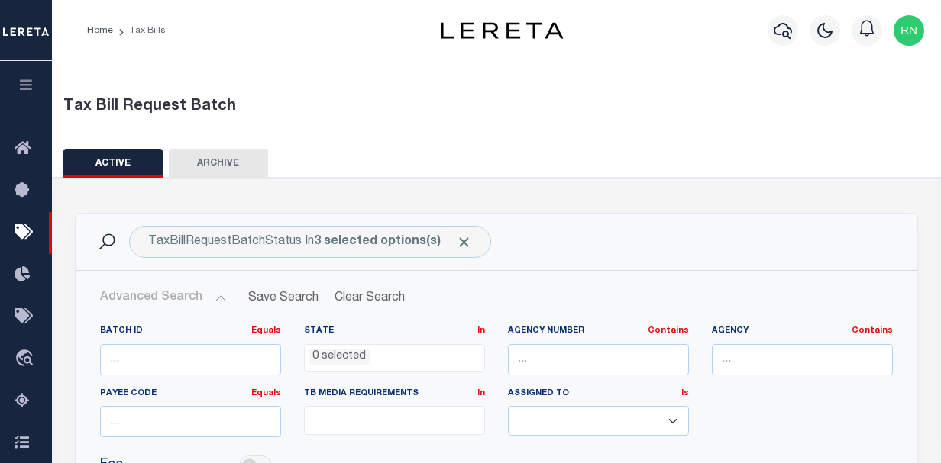
select select
select select "2"
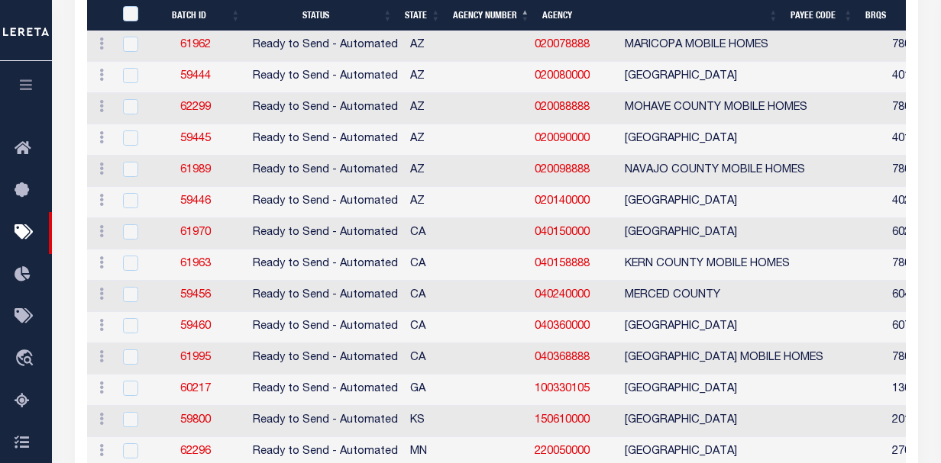
scroll to position [1376, 0]
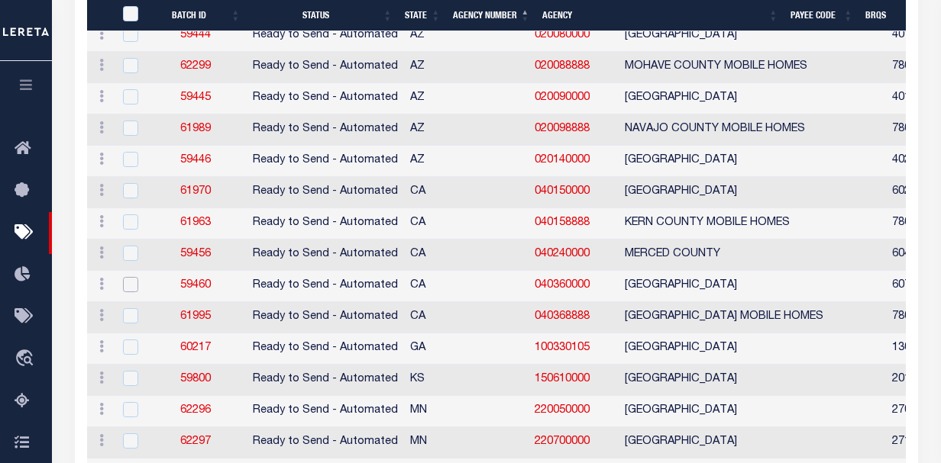
click at [127, 291] on input "checkbox" at bounding box center [130, 284] width 15 height 15
checkbox input "true"
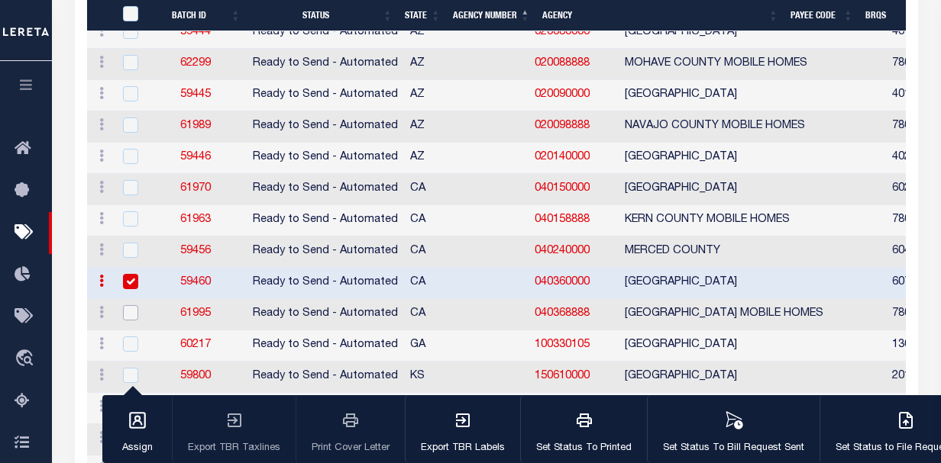
click at [130, 310] on input "checkbox" at bounding box center [130, 312] width 15 height 15
checkbox input "true"
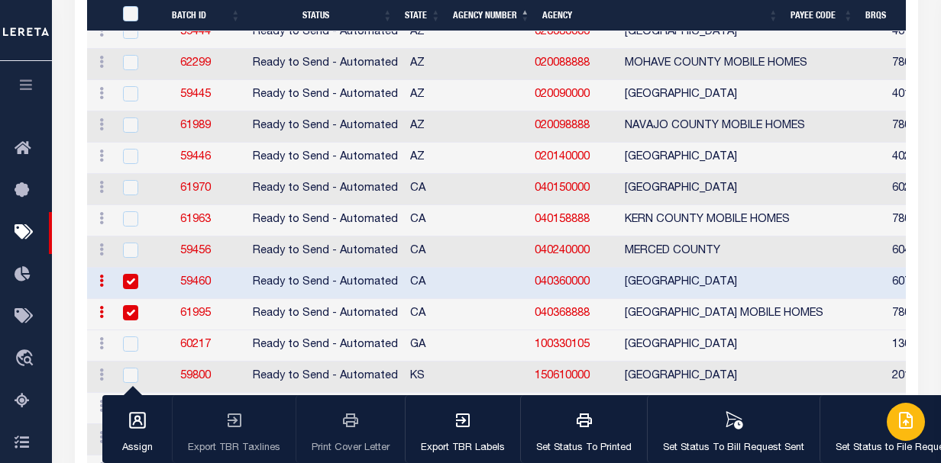
click at [883, 434] on button "Set Status to File Request Sent" at bounding box center [904, 429] width 171 height 69
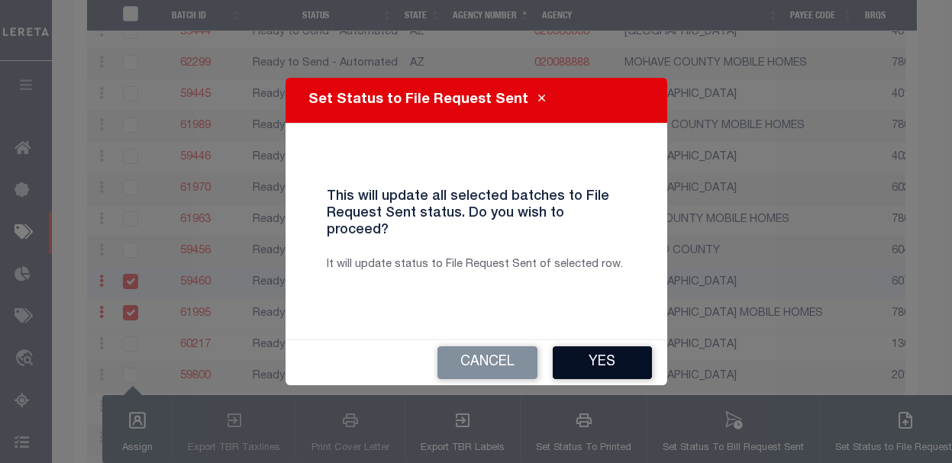
click at [611, 347] on button "Yes" at bounding box center [602, 363] width 99 height 33
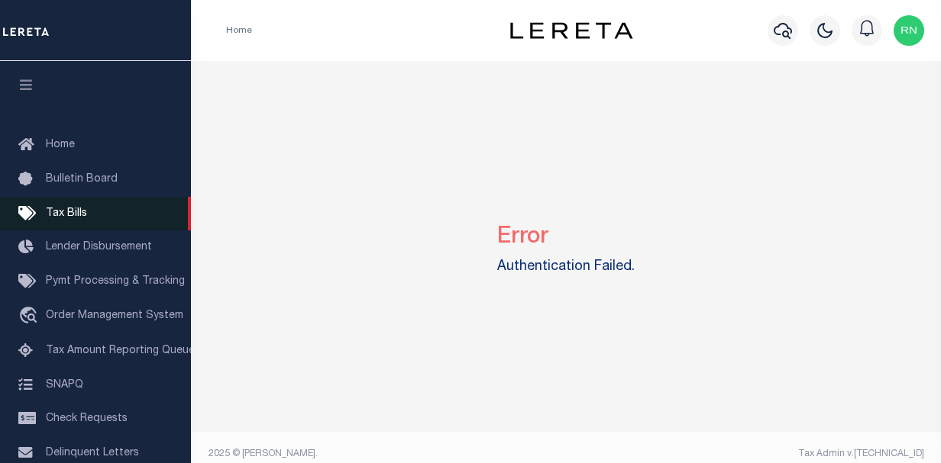
click at [75, 212] on span "Tax Bills" at bounding box center [66, 213] width 41 height 11
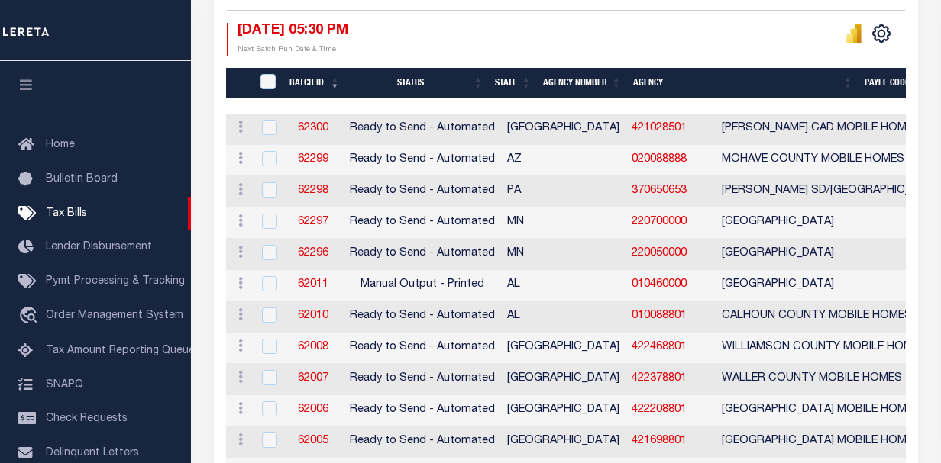
scroll to position [112, 0]
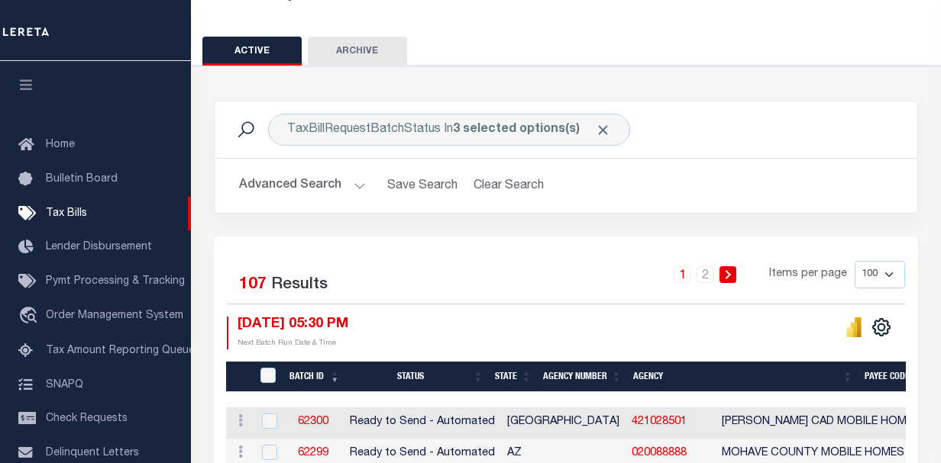
click at [577, 379] on th "Agency Number" at bounding box center [582, 377] width 90 height 31
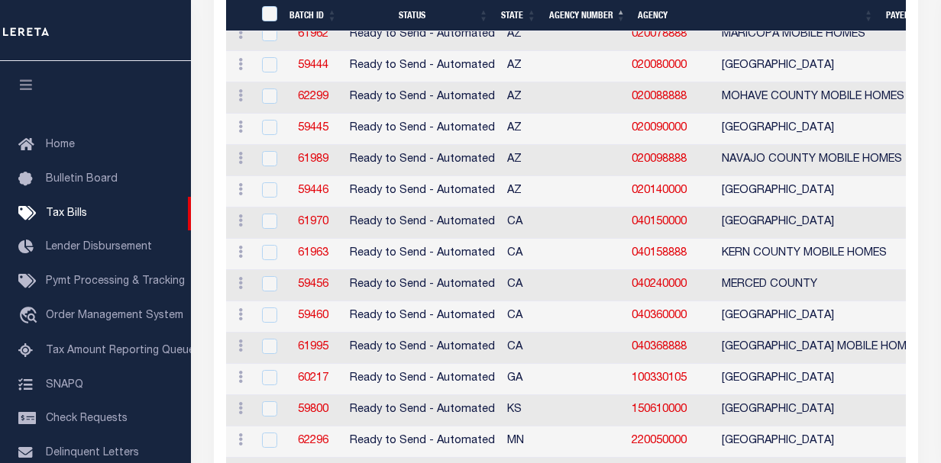
scroll to position [799, 0]
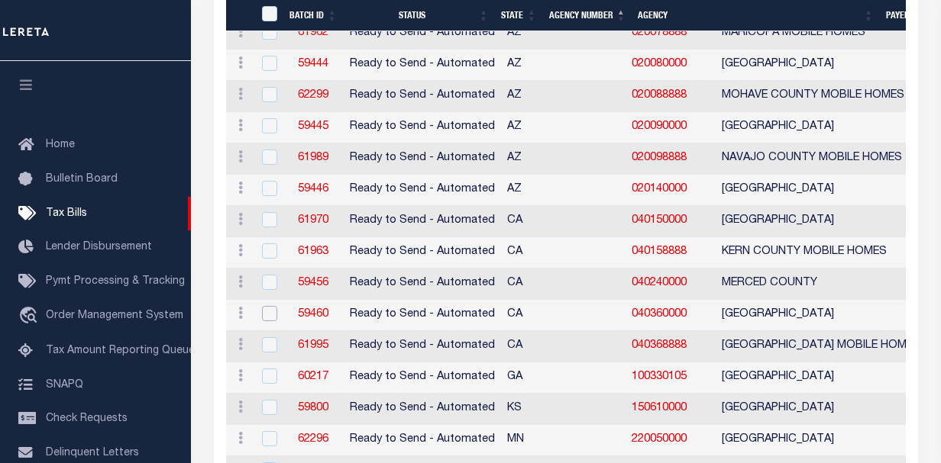
click at [273, 314] on input "checkbox" at bounding box center [269, 313] width 15 height 15
checkbox input "true"
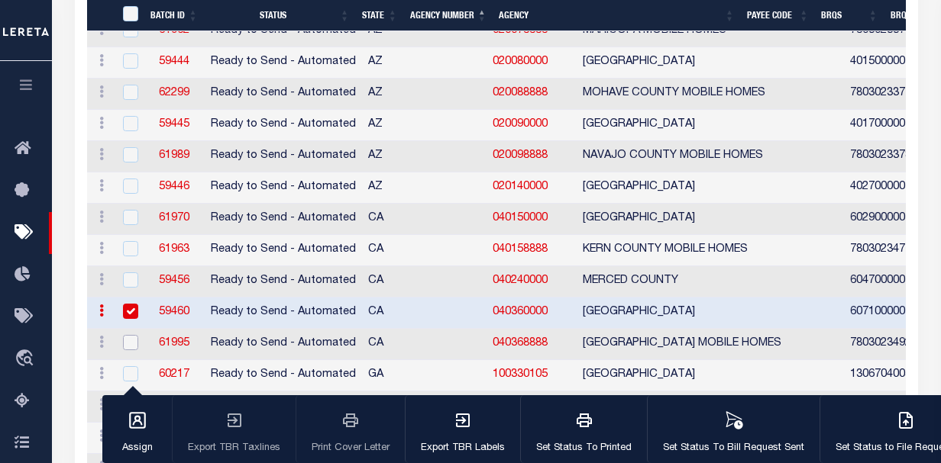
click at [125, 344] on input "checkbox" at bounding box center [130, 342] width 15 height 15
checkbox input "true"
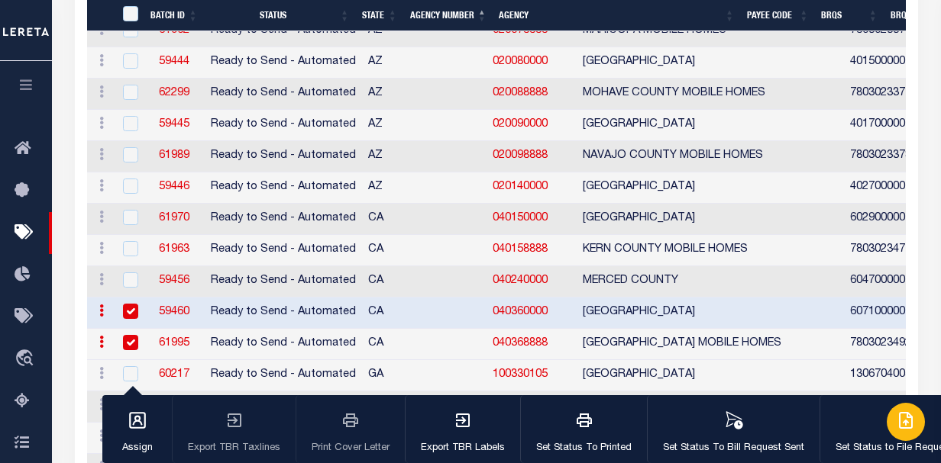
click at [905, 415] on icon "button" at bounding box center [905, 421] width 18 height 18
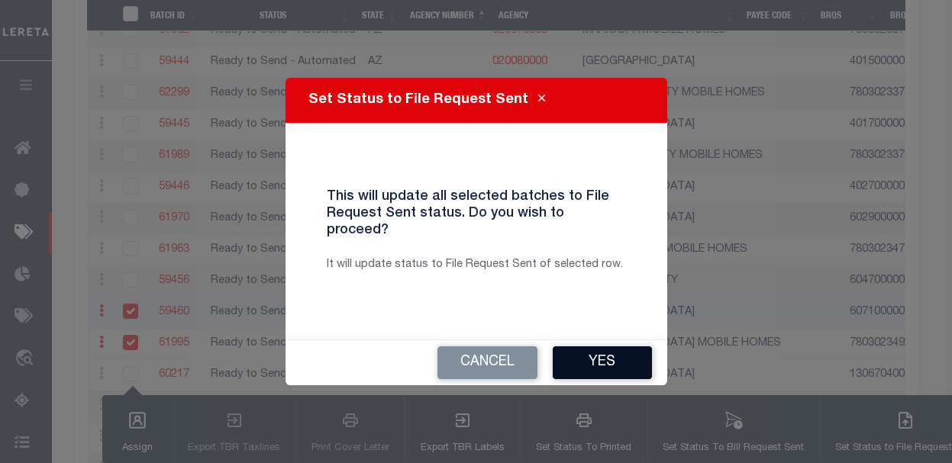
click at [615, 357] on button "Yes" at bounding box center [602, 363] width 99 height 33
